Goal: Task Accomplishment & Management: Manage account settings

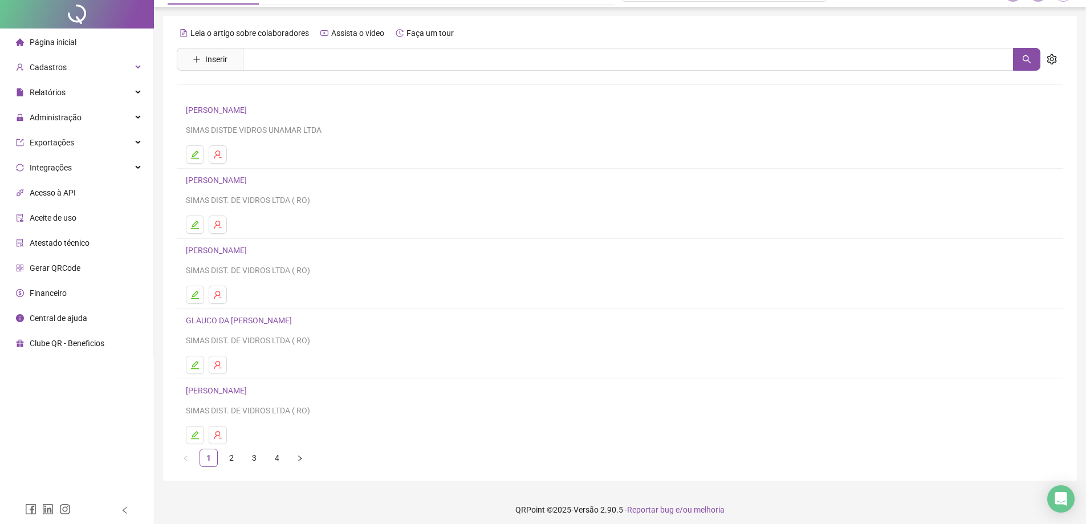
scroll to position [27, 0]
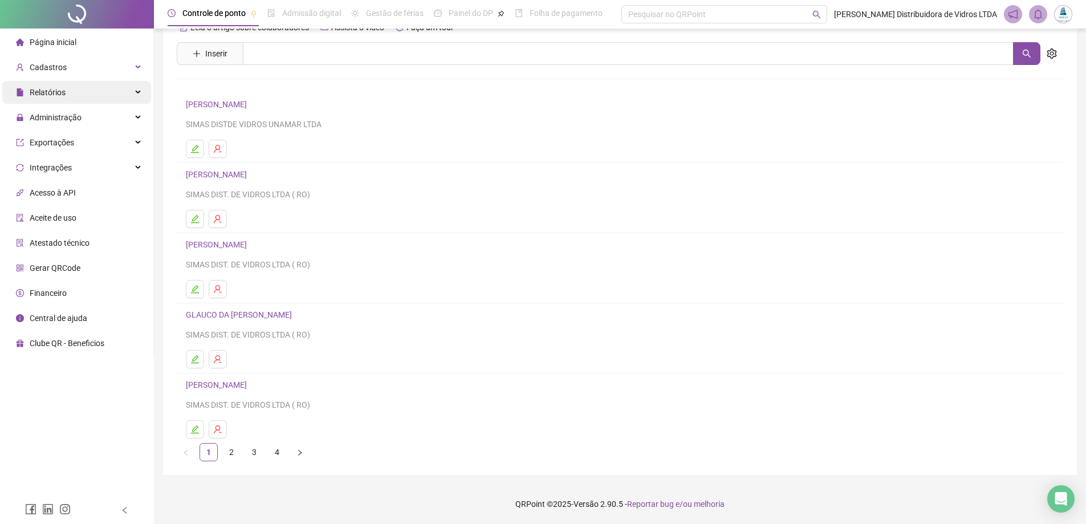
click at [63, 84] on span "Relatórios" at bounding box center [41, 92] width 50 height 23
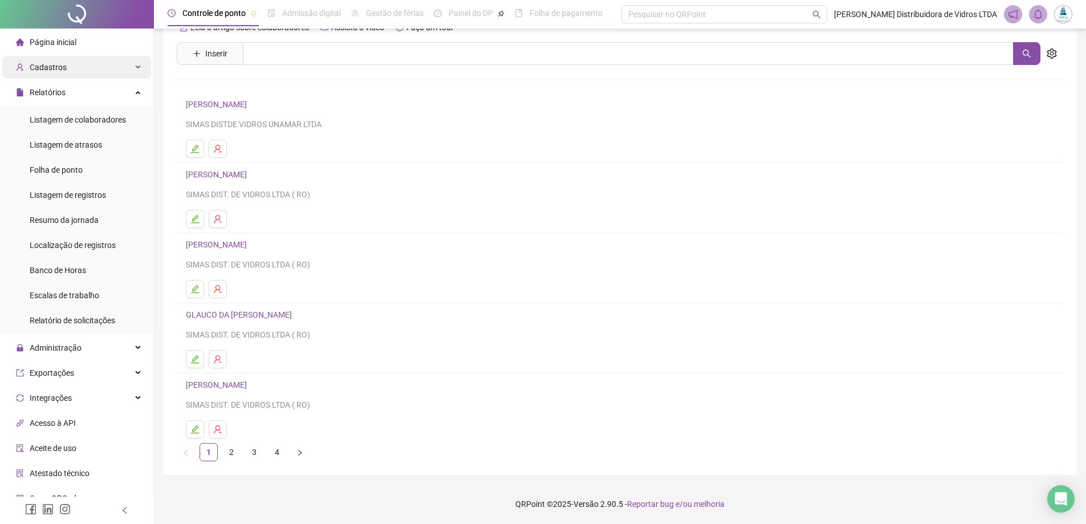
click at [63, 70] on span "Cadastros" at bounding box center [48, 67] width 37 height 9
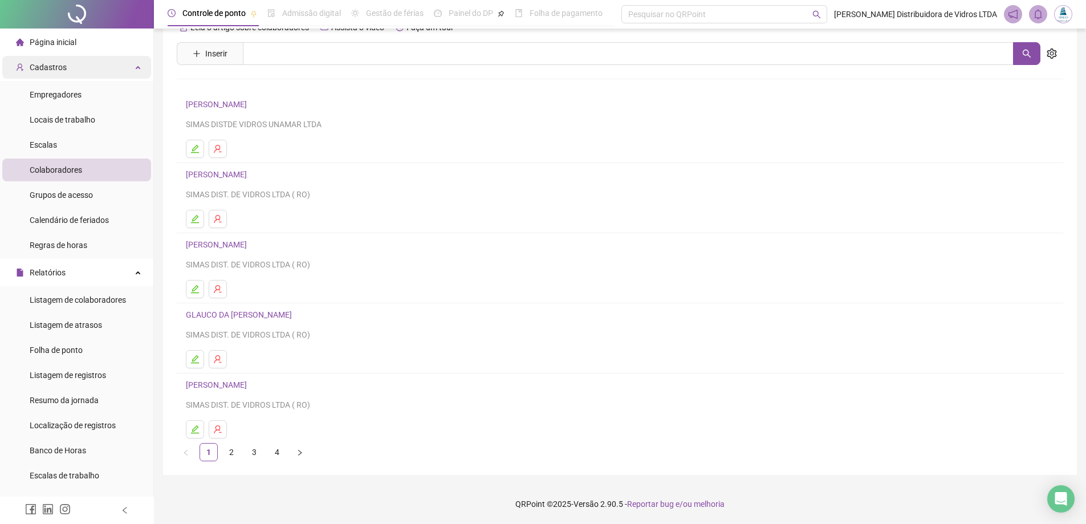
click at [124, 68] on div "Cadastros" at bounding box center [76, 67] width 149 height 23
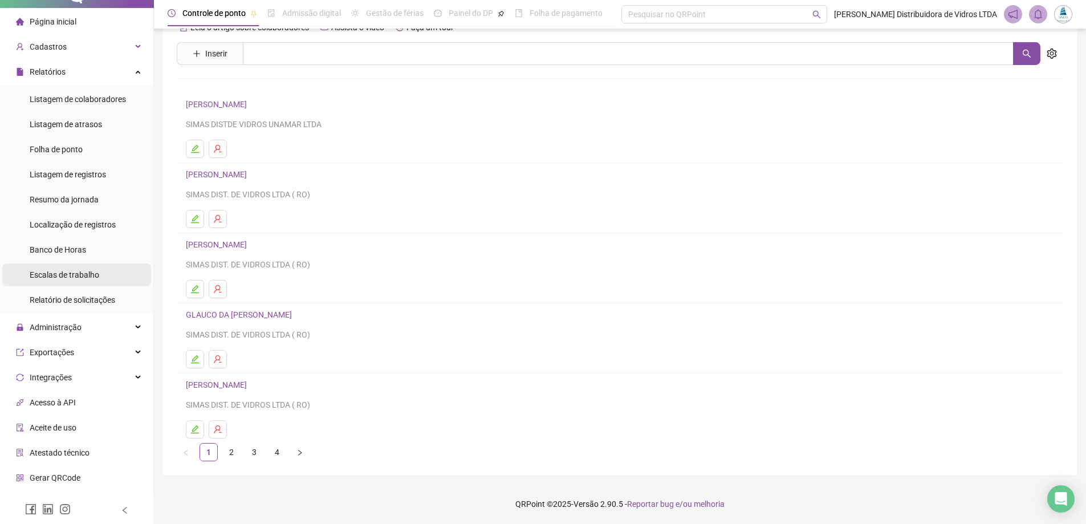
scroll to position [0, 0]
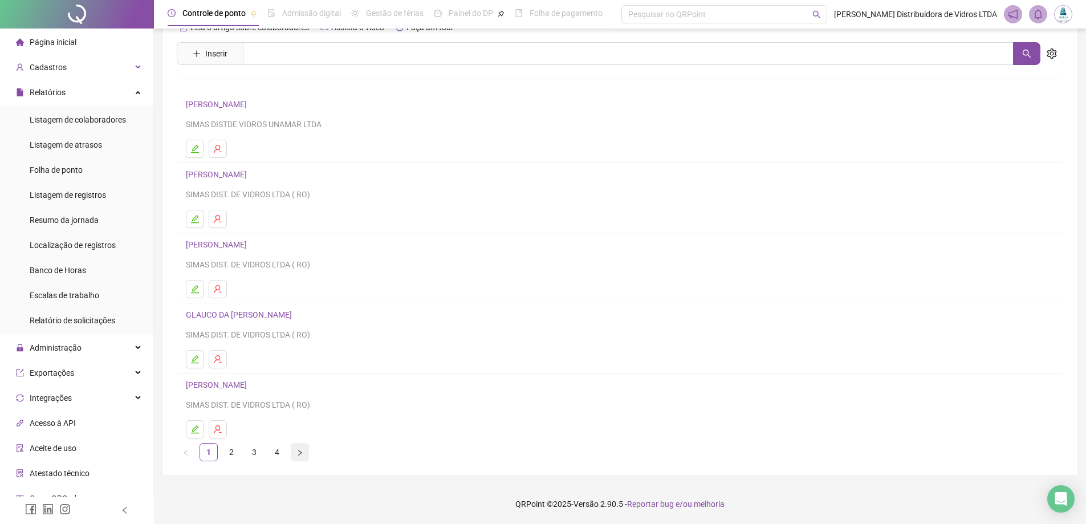
click at [307, 454] on button "button" at bounding box center [300, 452] width 18 height 18
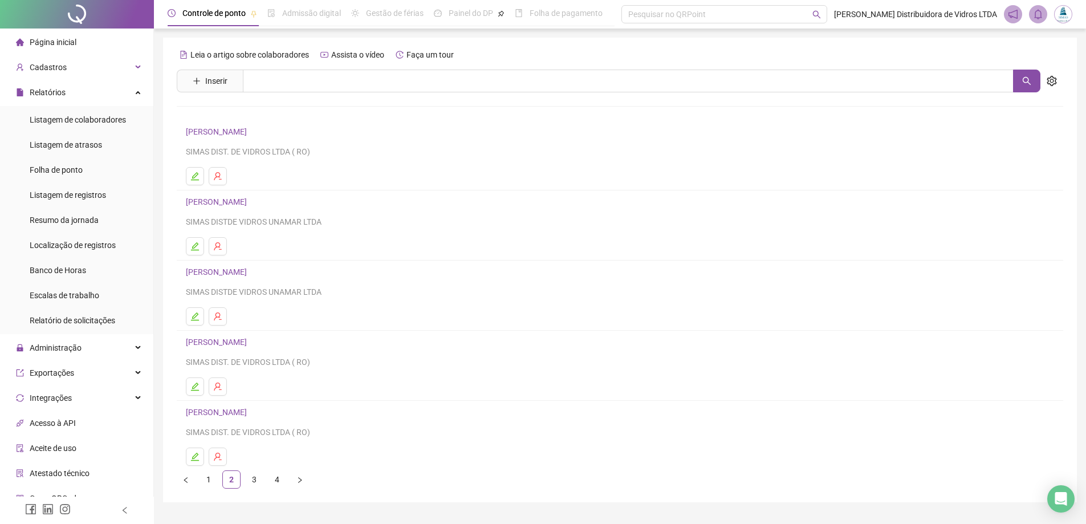
click at [247, 409] on link "[PERSON_NAME]" at bounding box center [218, 411] width 64 height 9
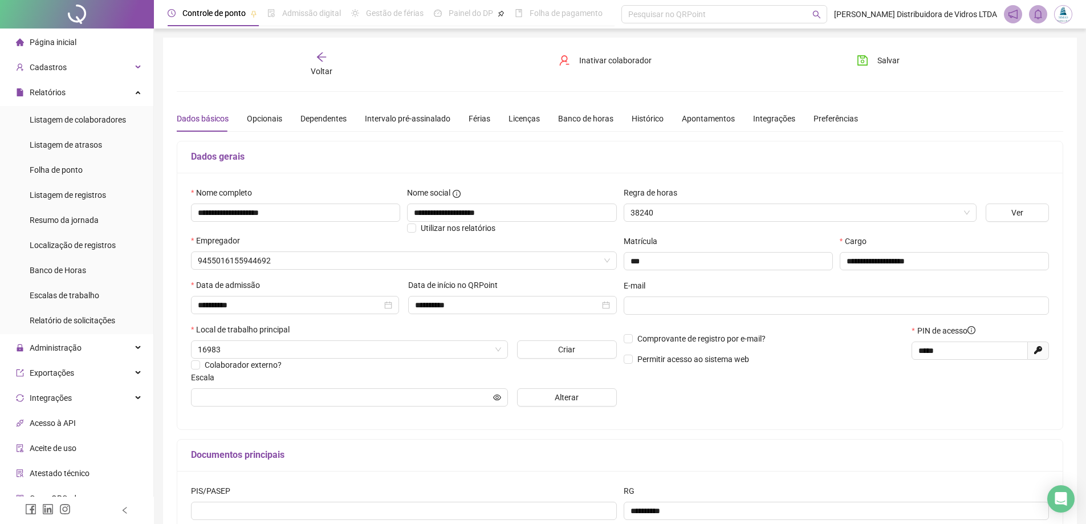
type input "**********"
click at [605, 60] on span "Inativar colaborador" at bounding box center [615, 60] width 72 height 13
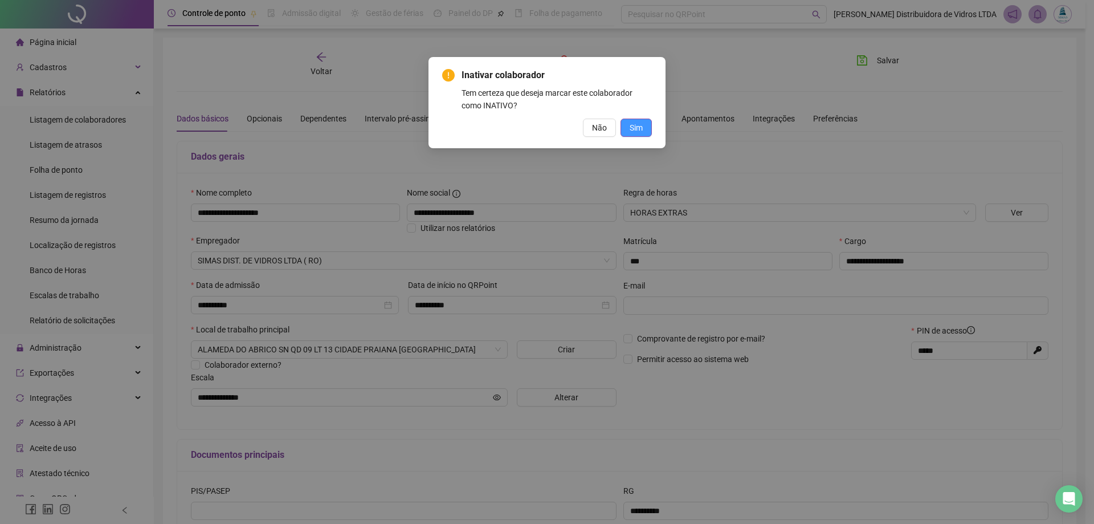
click at [627, 129] on button "Sim" at bounding box center [636, 128] width 31 height 18
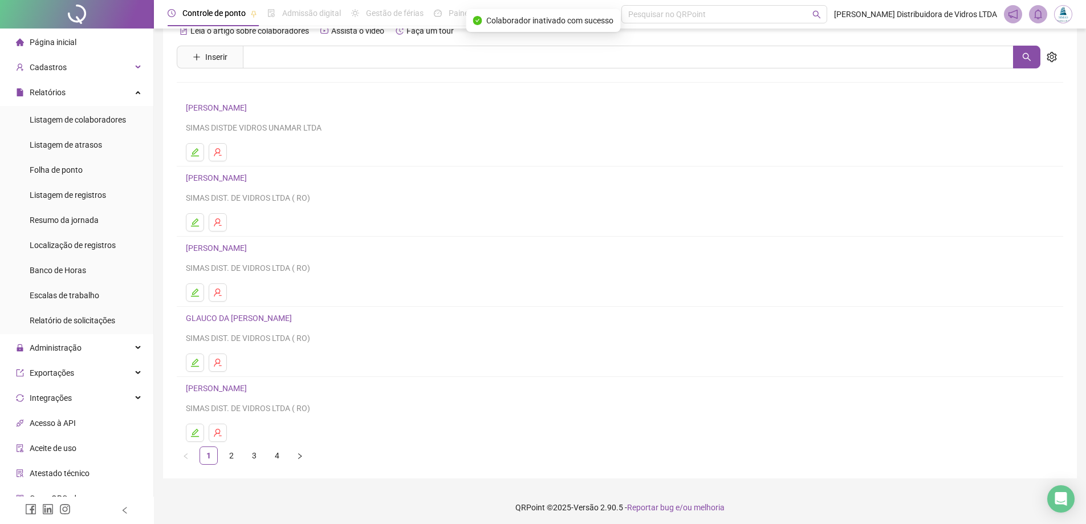
scroll to position [27, 0]
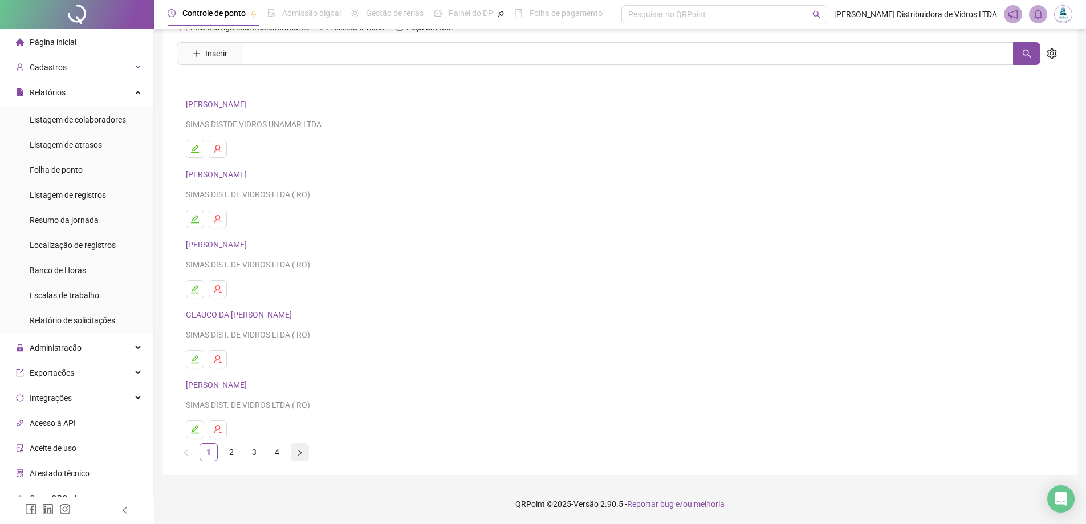
click at [301, 450] on icon "right" at bounding box center [299, 452] width 7 height 7
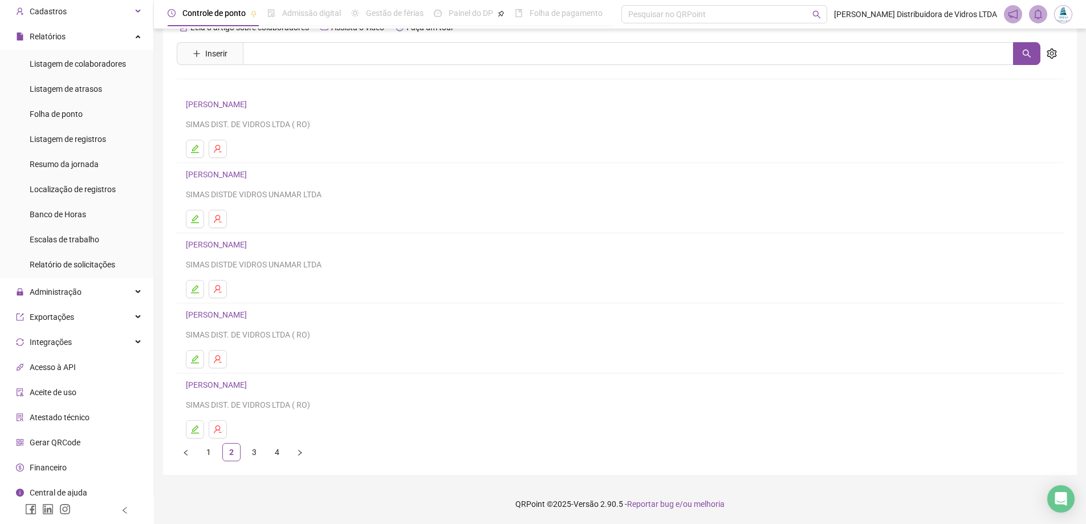
scroll to position [63, 0]
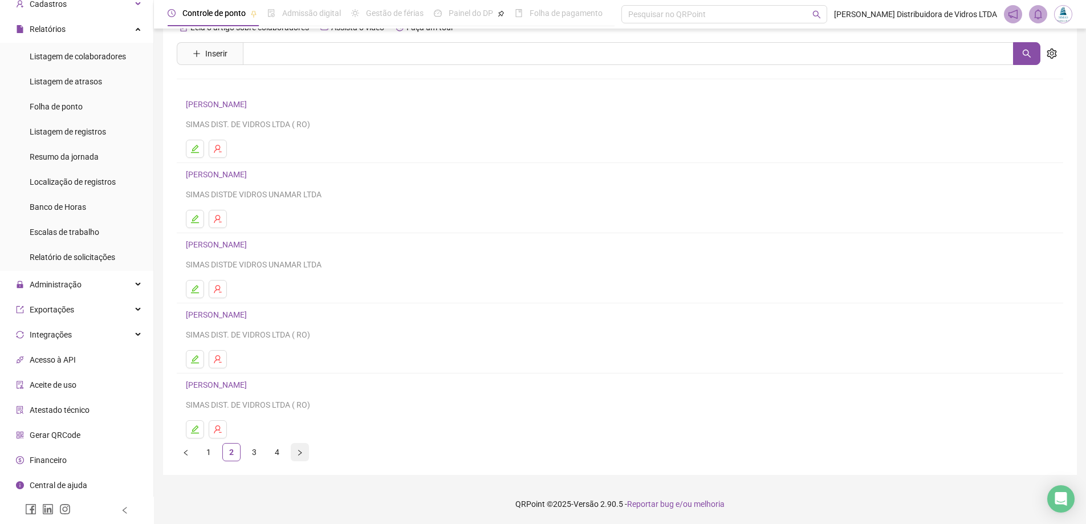
click at [296, 452] on button "button" at bounding box center [300, 452] width 18 height 18
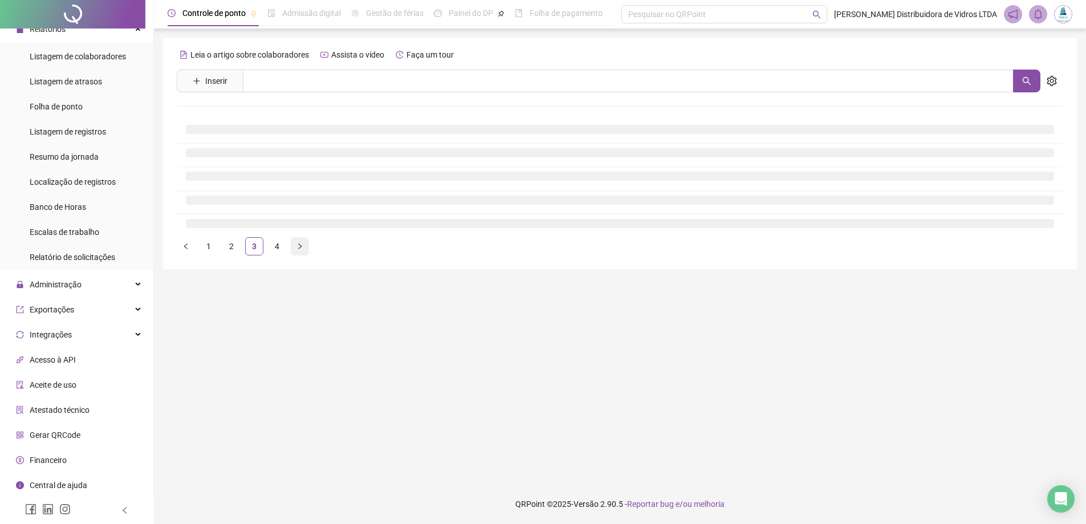
scroll to position [0, 0]
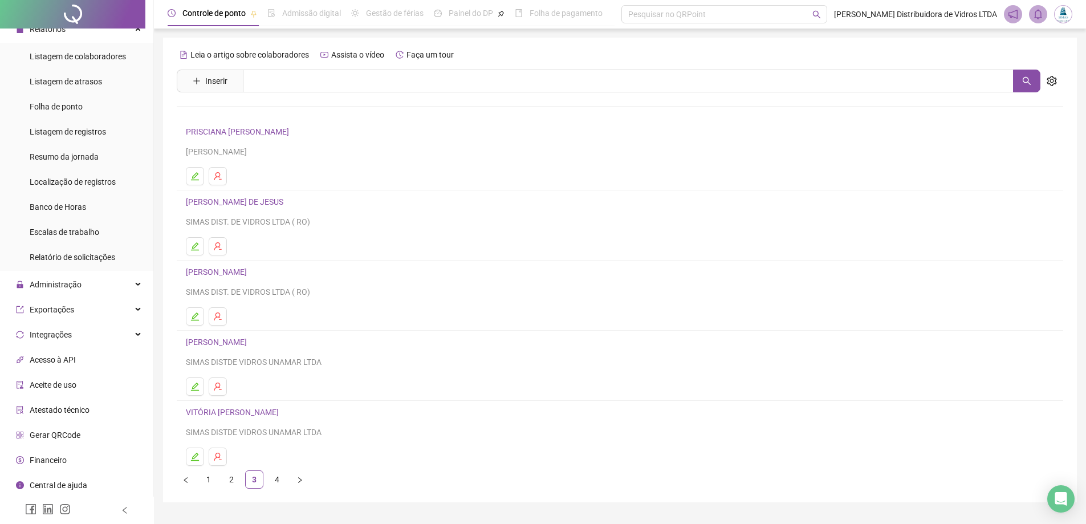
click at [282, 415] on link "VITÓRIA [PERSON_NAME]" at bounding box center [234, 411] width 96 height 9
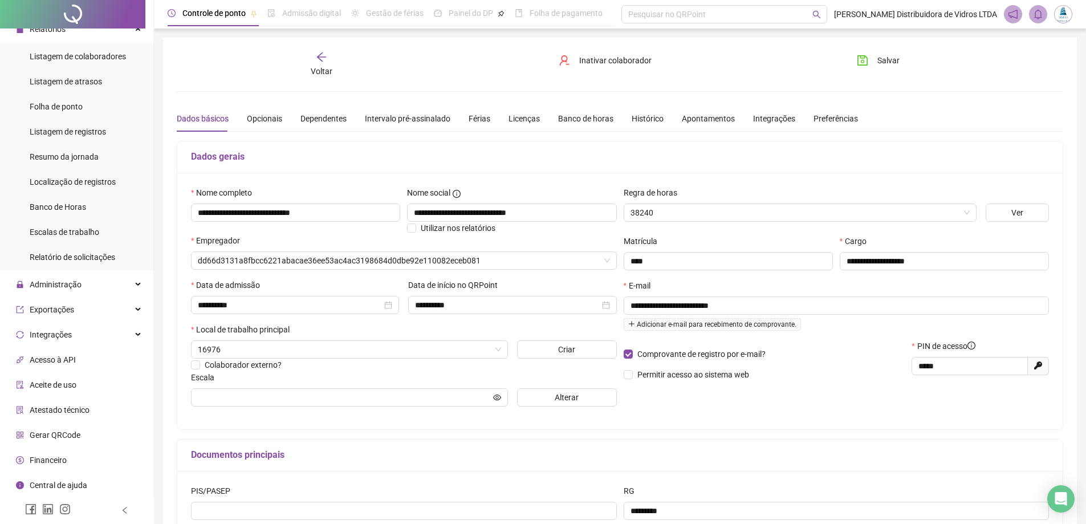
type input "**********"
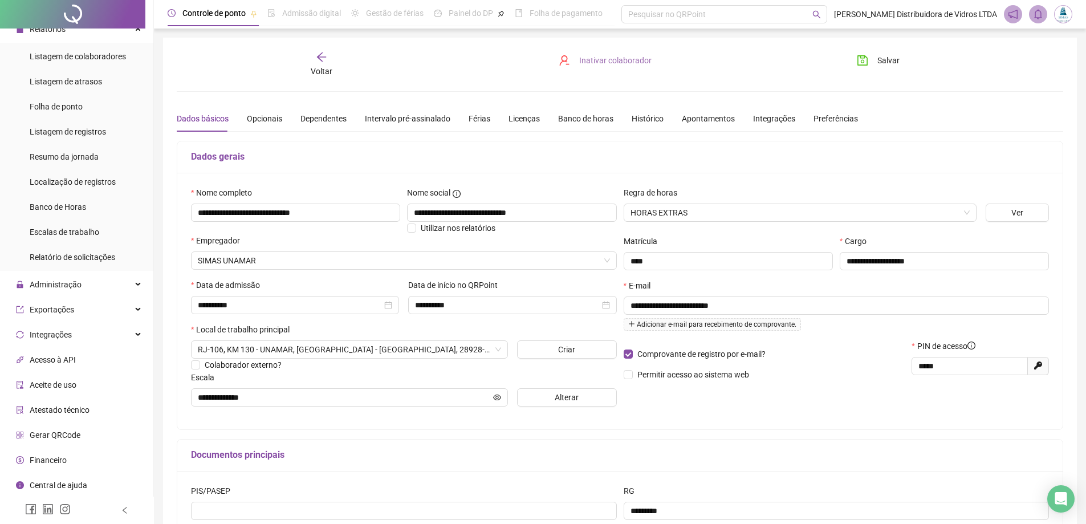
click at [605, 56] on span "Inativar colaborador" at bounding box center [615, 60] width 72 height 13
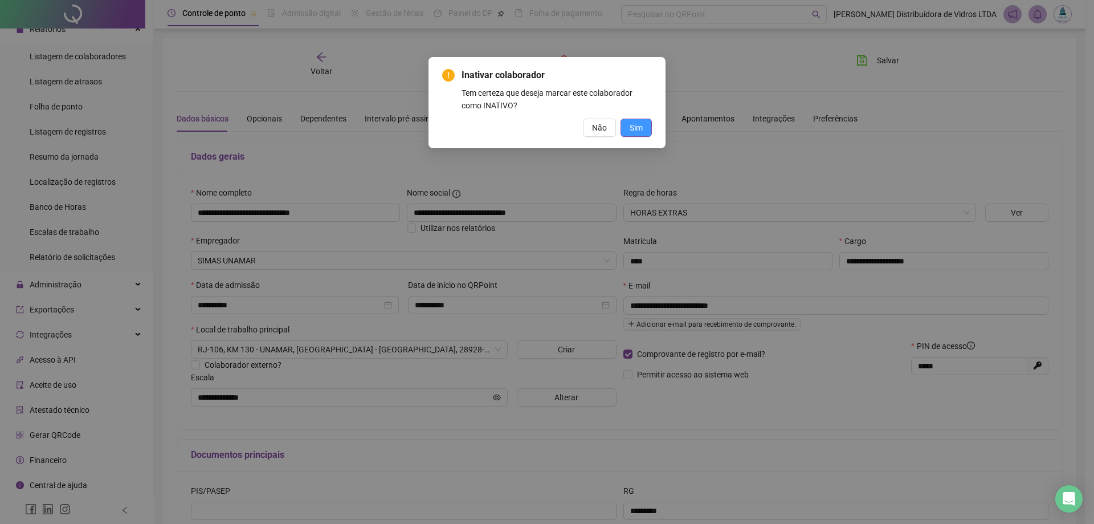
click at [626, 119] on button "Sim" at bounding box center [636, 128] width 31 height 18
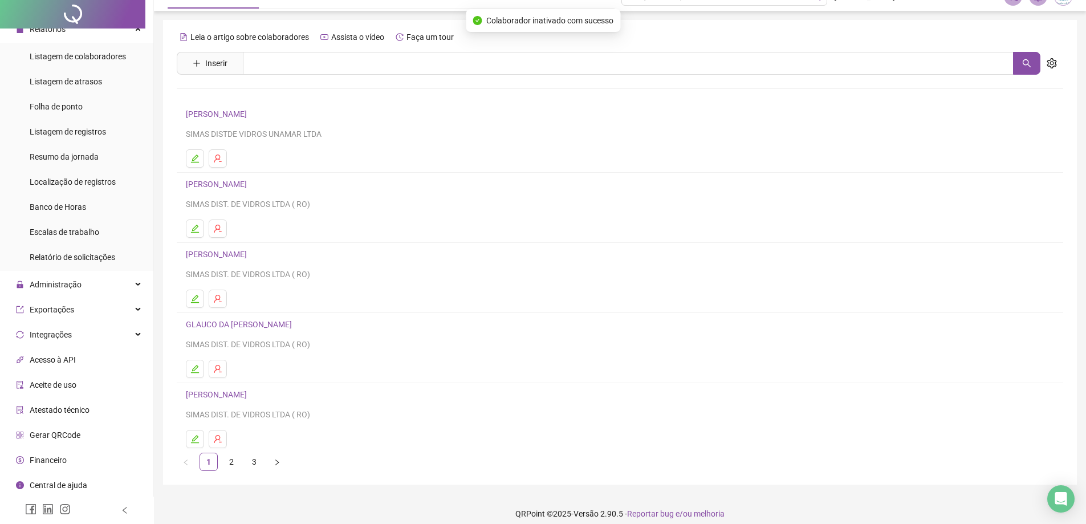
scroll to position [27, 0]
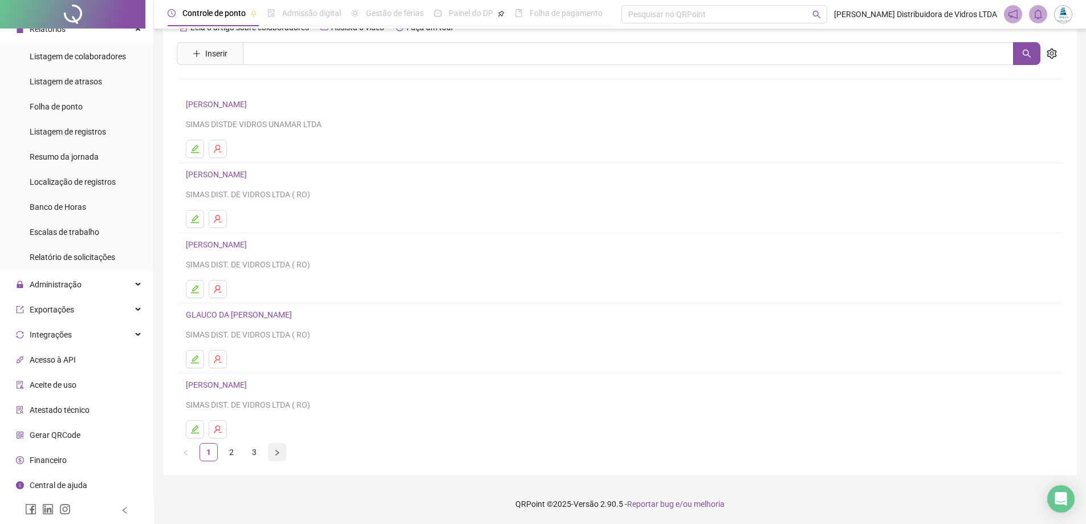
click at [281, 459] on button "button" at bounding box center [277, 452] width 18 height 18
click at [274, 454] on icon "right" at bounding box center [277, 452] width 7 height 7
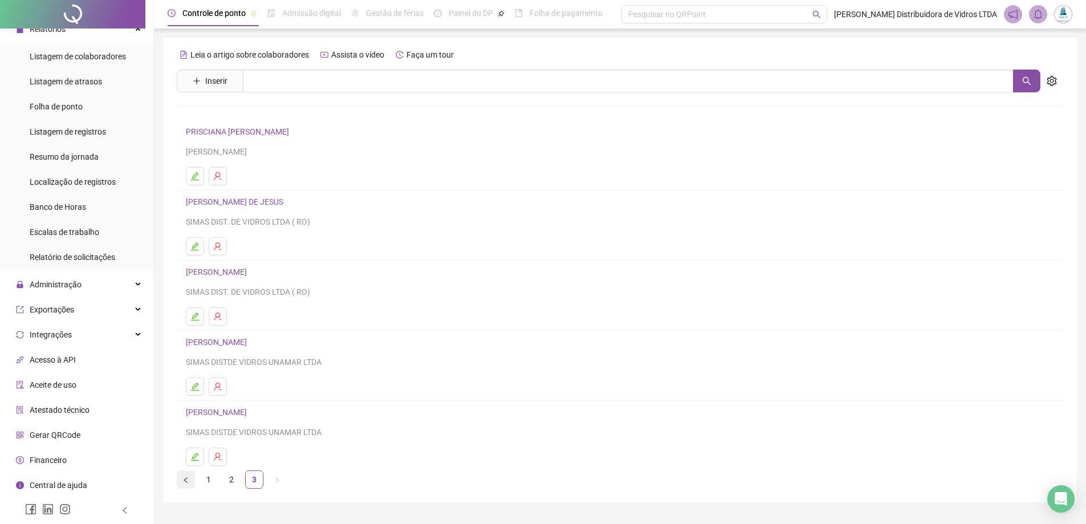
click at [186, 479] on icon "left" at bounding box center [185, 479] width 7 height 7
click at [186, 481] on icon "left" at bounding box center [185, 479] width 7 height 7
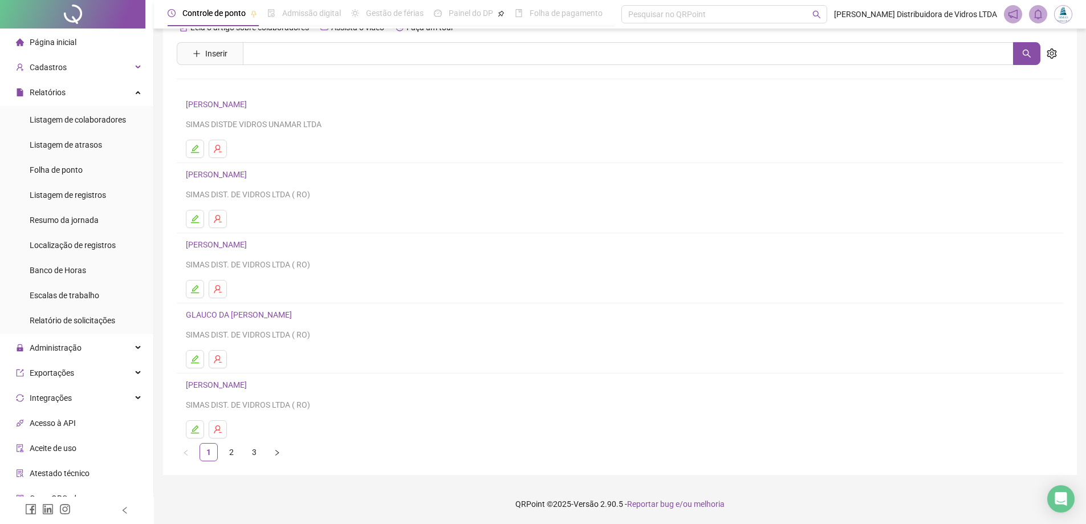
click at [71, 42] on span "Página inicial" at bounding box center [53, 42] width 47 height 9
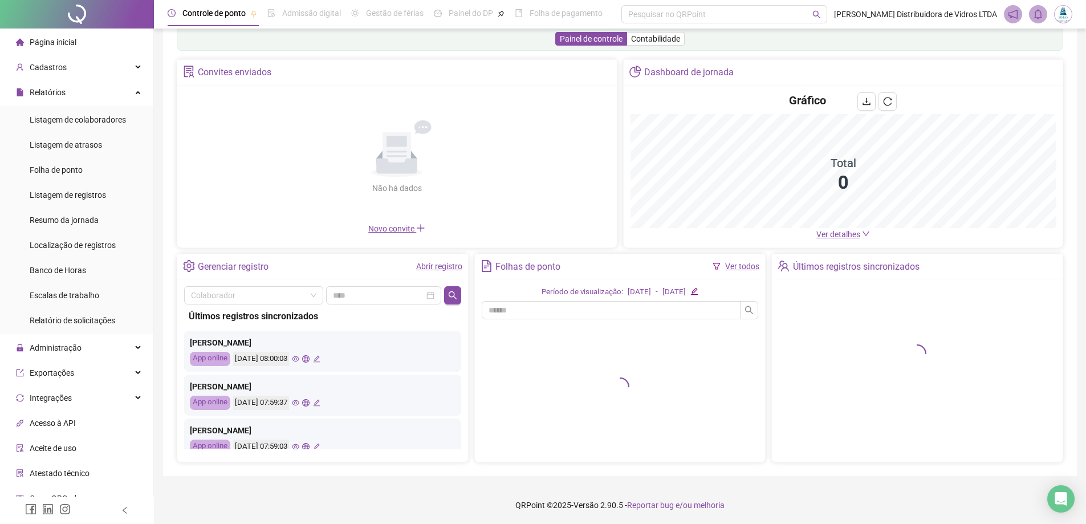
scroll to position [26, 0]
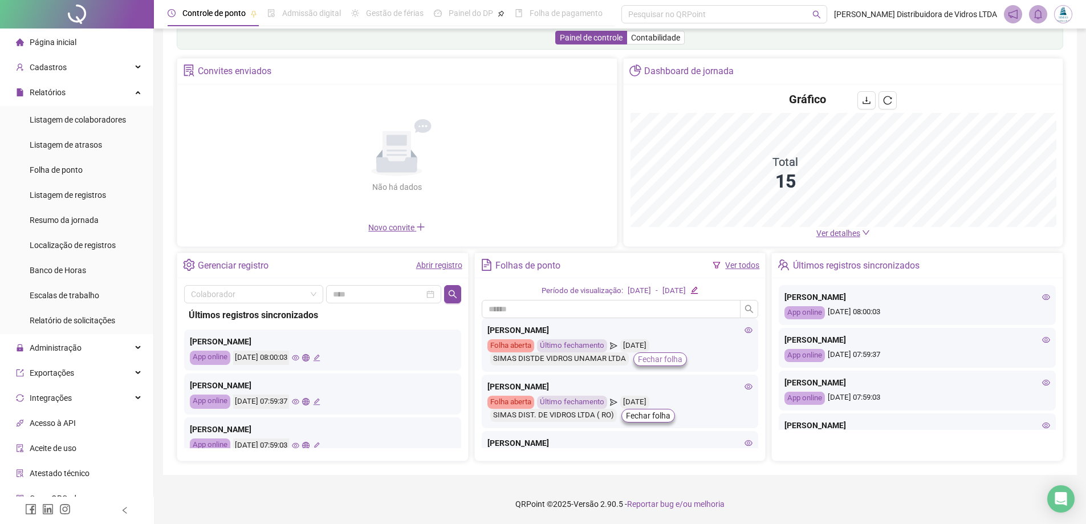
click at [659, 360] on span "Fechar folha" at bounding box center [660, 359] width 44 height 13
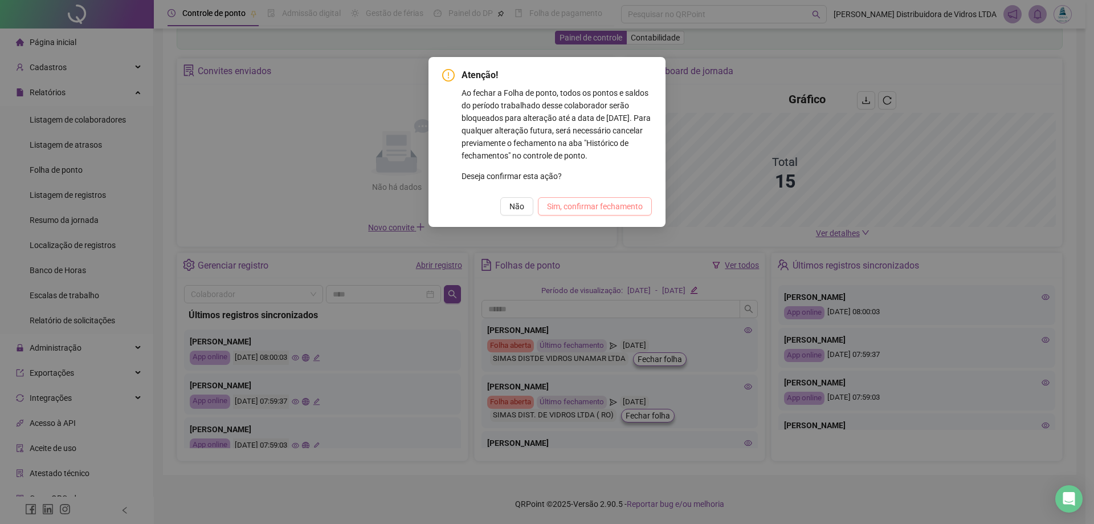
click at [596, 208] on span "Sim, confirmar fechamento" at bounding box center [595, 206] width 96 height 13
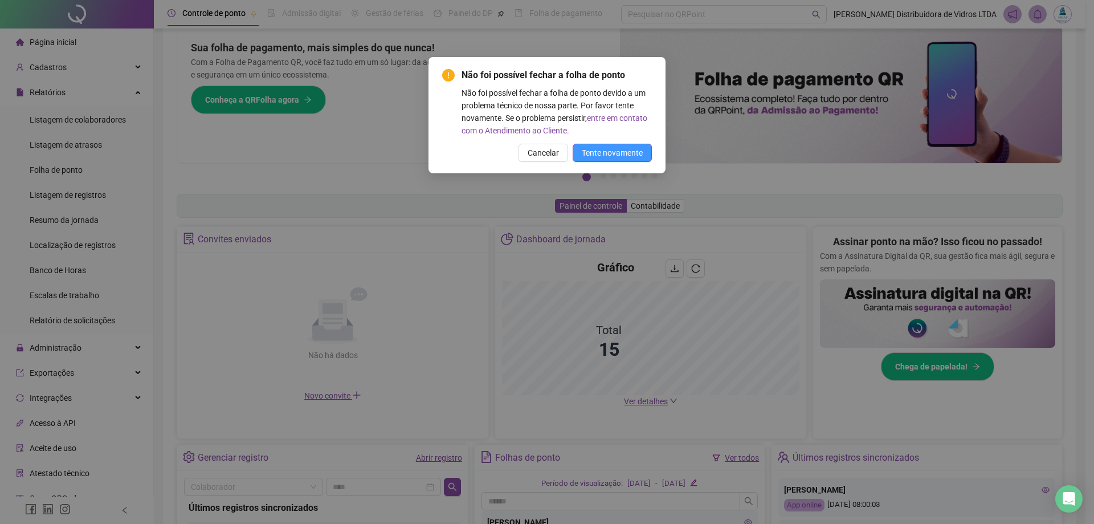
click at [613, 152] on span "Tente novamente" at bounding box center [612, 152] width 61 height 13
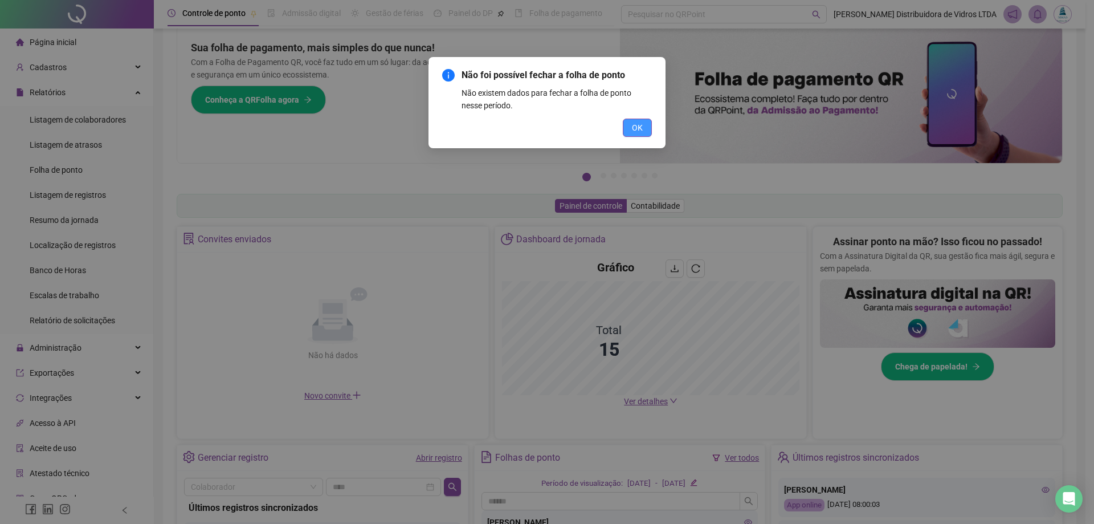
click at [627, 135] on button "OK" at bounding box center [637, 128] width 29 height 18
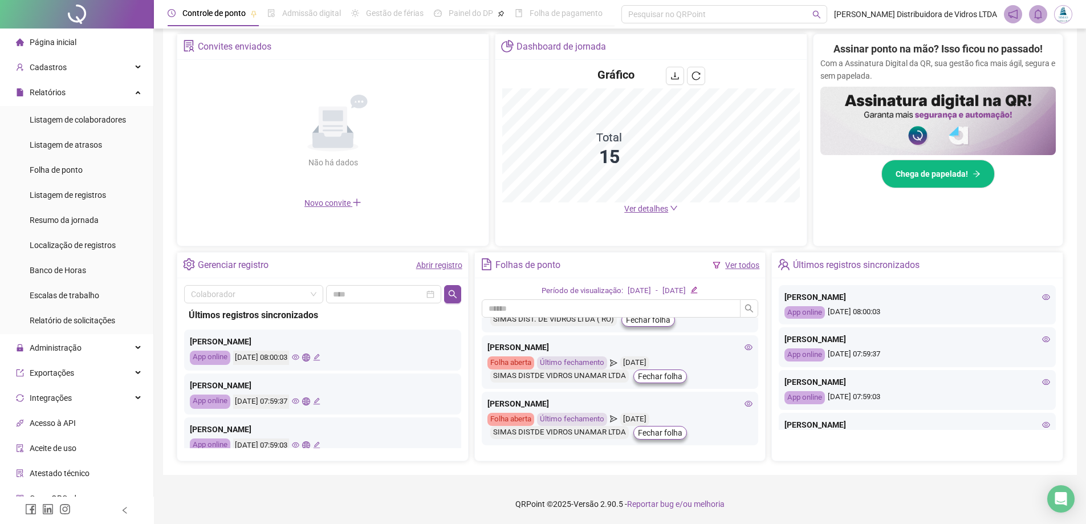
scroll to position [703, 0]
click at [513, 422] on div "Folha aberta" at bounding box center [510, 419] width 47 height 13
click at [655, 436] on span "Fechar folha" at bounding box center [660, 432] width 44 height 13
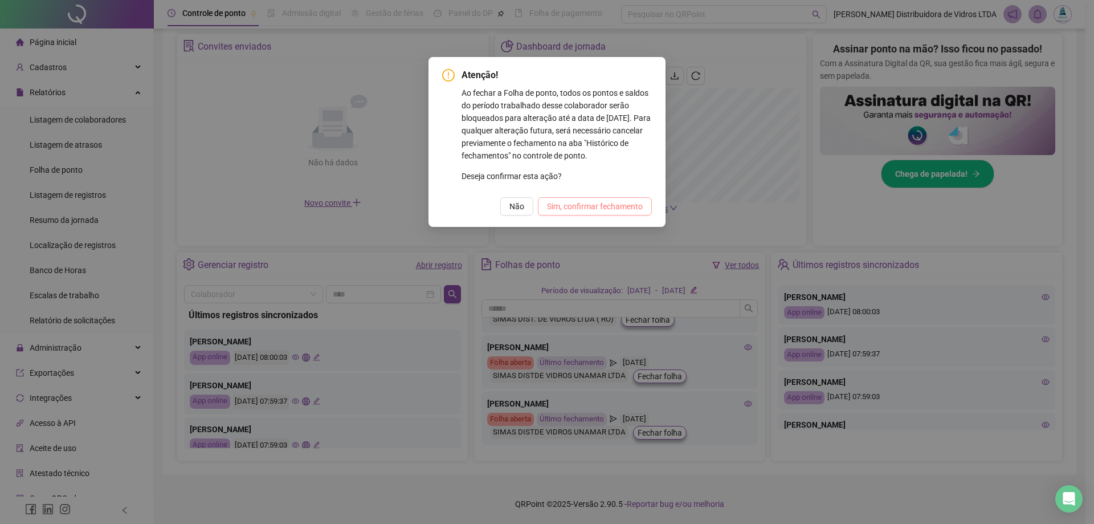
click at [609, 203] on span "Sim, confirmar fechamento" at bounding box center [595, 206] width 96 height 13
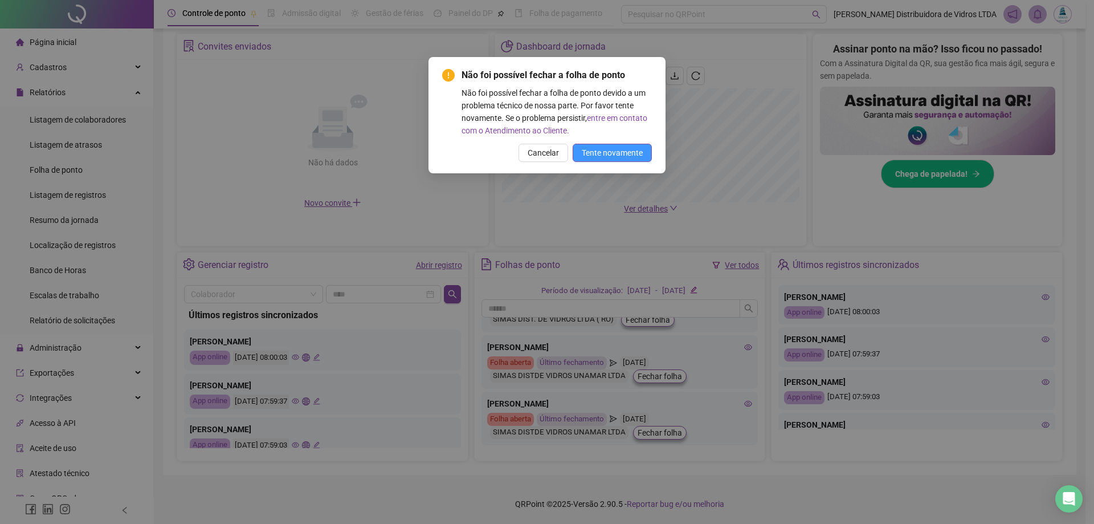
click at [618, 154] on span "Tente novamente" at bounding box center [612, 152] width 61 height 13
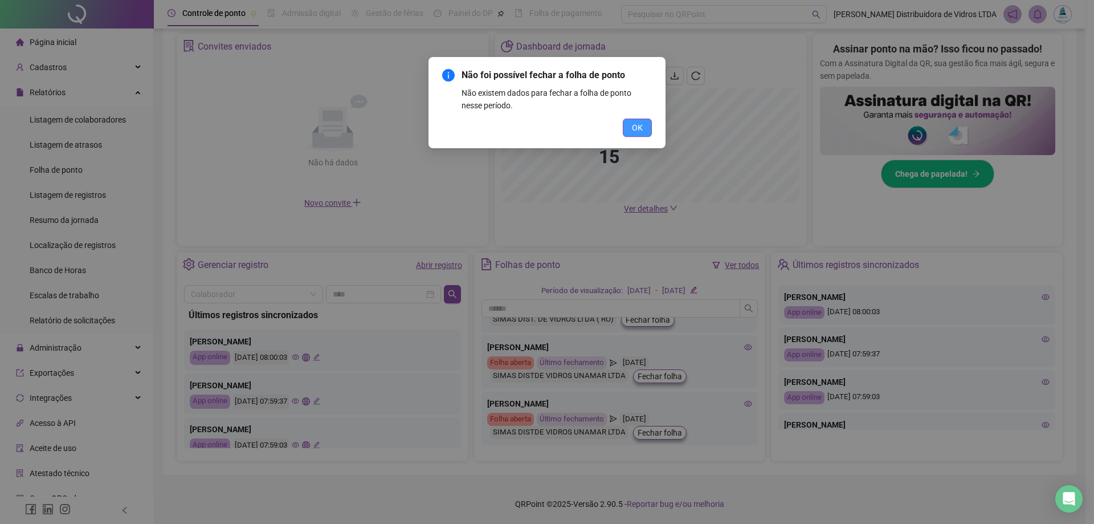
click at [643, 131] on button "OK" at bounding box center [637, 128] width 29 height 18
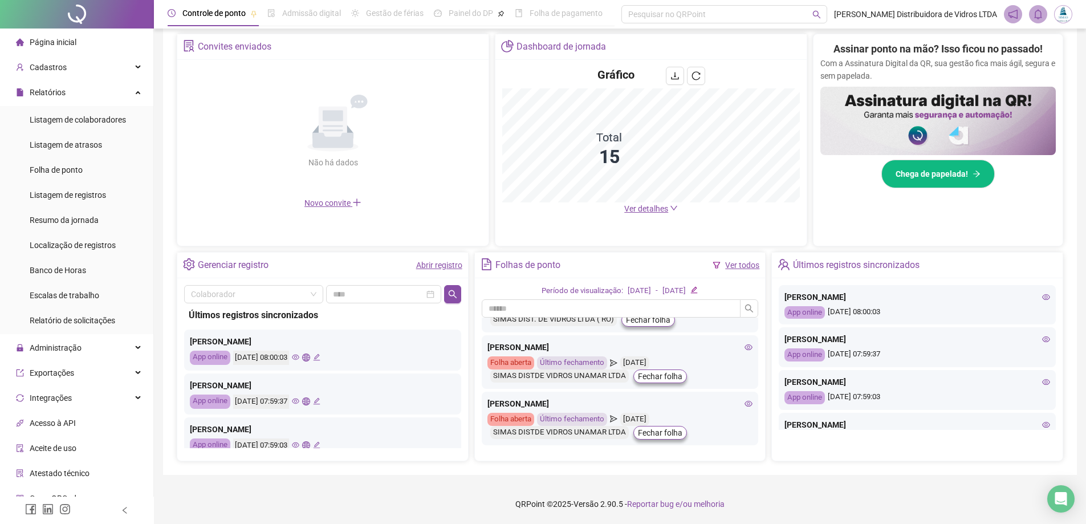
click at [62, 41] on span "Página inicial" at bounding box center [53, 42] width 47 height 9
